Goal: Information Seeking & Learning: Understand process/instructions

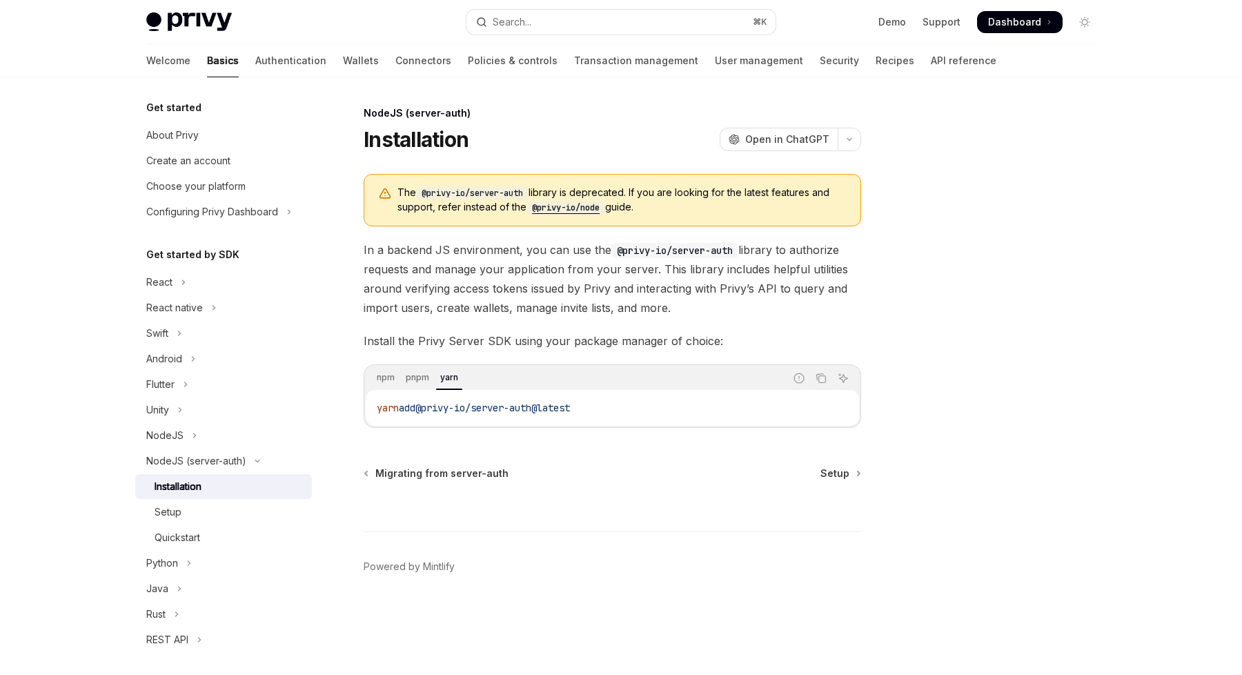
click at [445, 403] on span "@privy-io/server-auth@latest" at bounding box center [492, 408] width 155 height 12
click at [445, 406] on span "@privy-io/server-auth@latest" at bounding box center [509, 408] width 155 height 12
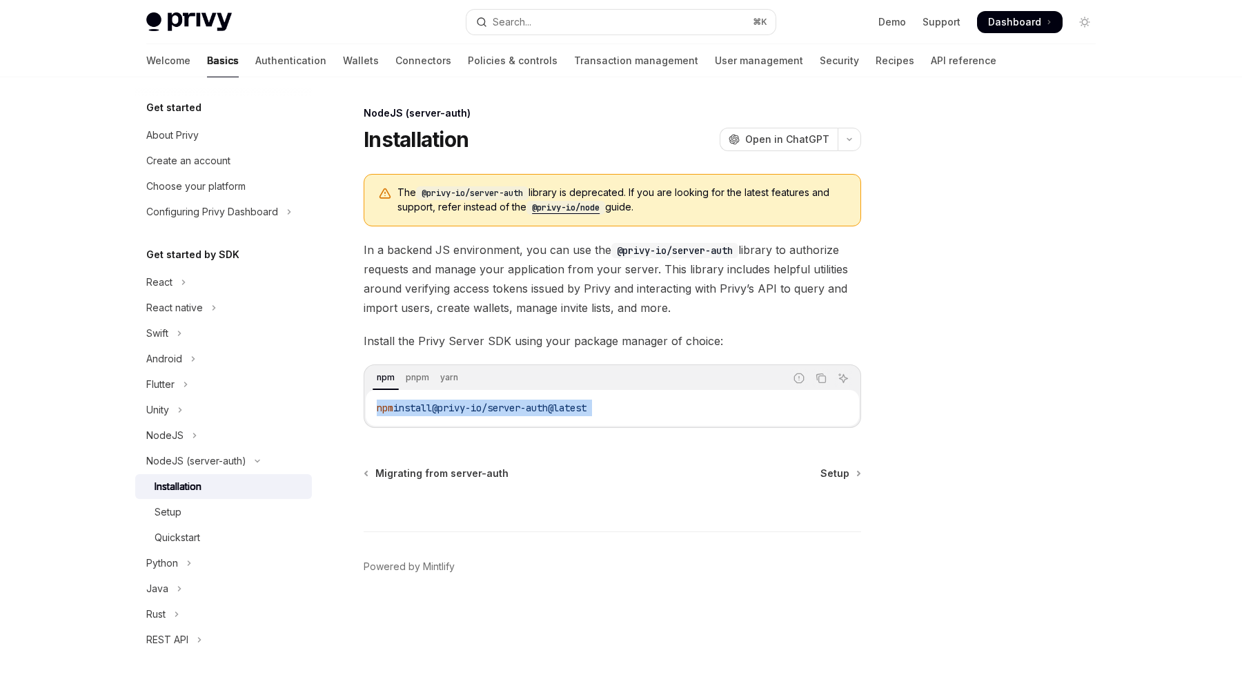
click at [445, 406] on span "@privy-io/server-auth@latest" at bounding box center [509, 408] width 155 height 12
copy div "npm install @privy-io/server-auth@latest"
click at [173, 508] on div "Setup" at bounding box center [168, 512] width 27 height 17
type textarea "*"
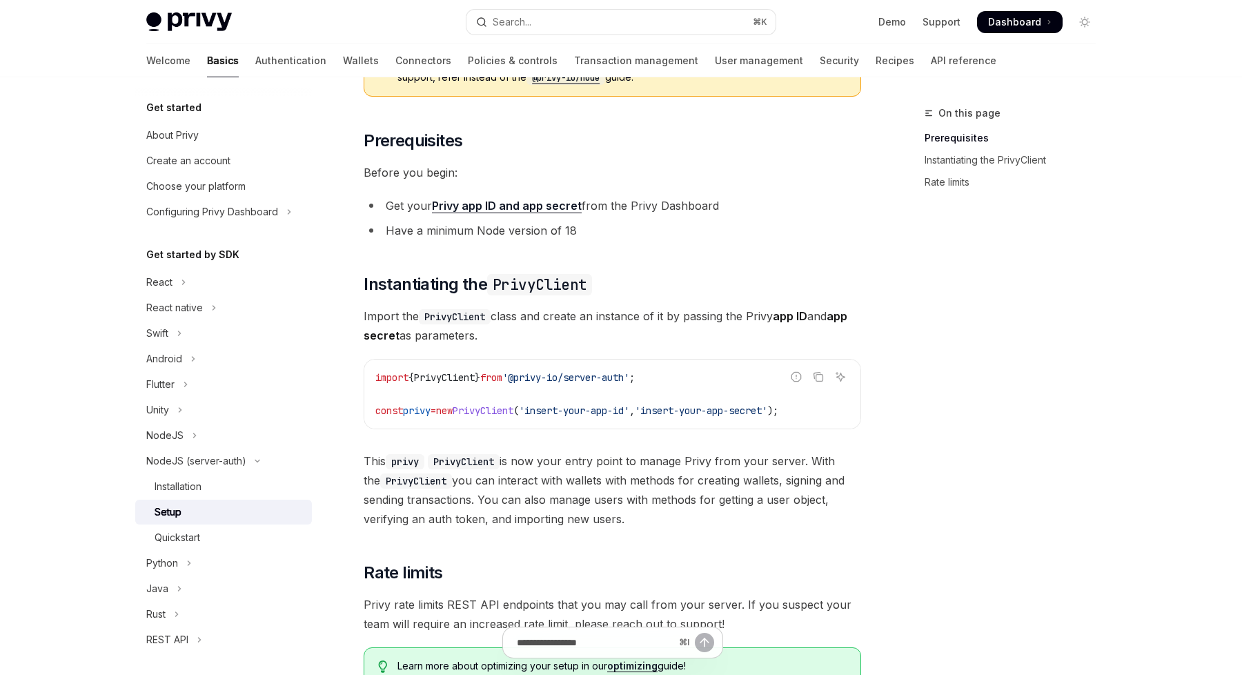
scroll to position [148, 0]
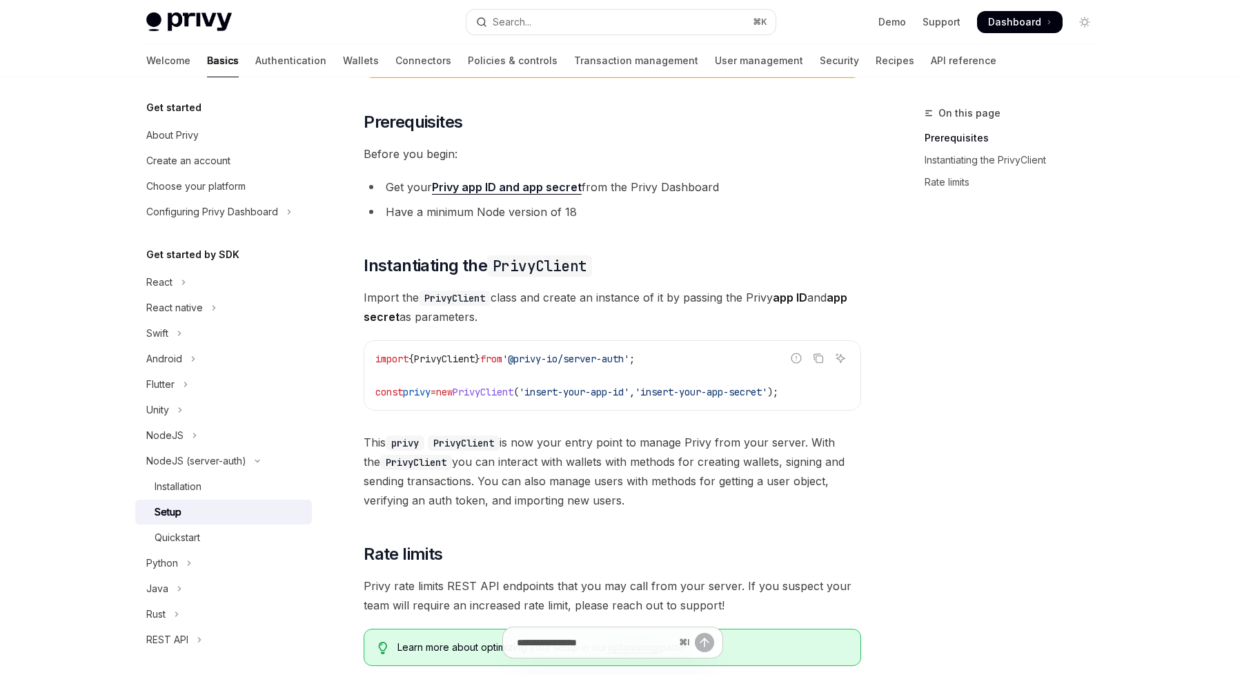
click at [453, 357] on span "PrivyClient" at bounding box center [444, 359] width 61 height 12
copy code "import { PrivyClient } from '@privy-io/server-auth' ;"
click at [436, 394] on span "=" at bounding box center [434, 392] width 6 height 12
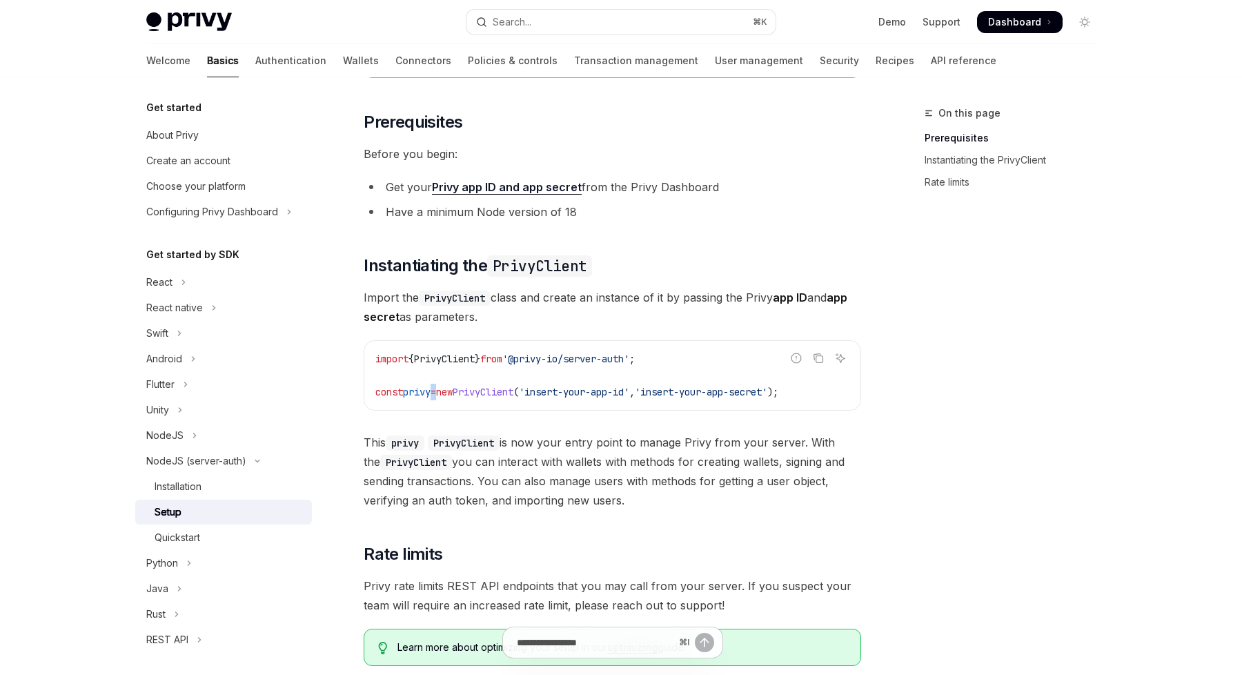
click at [436, 394] on span "=" at bounding box center [434, 392] width 6 height 12
copy div "const privy = new PrivyClient ( 'insert-your-app-id' , 'insert-your-app-secret'…"
